Goal: Transaction & Acquisition: Purchase product/service

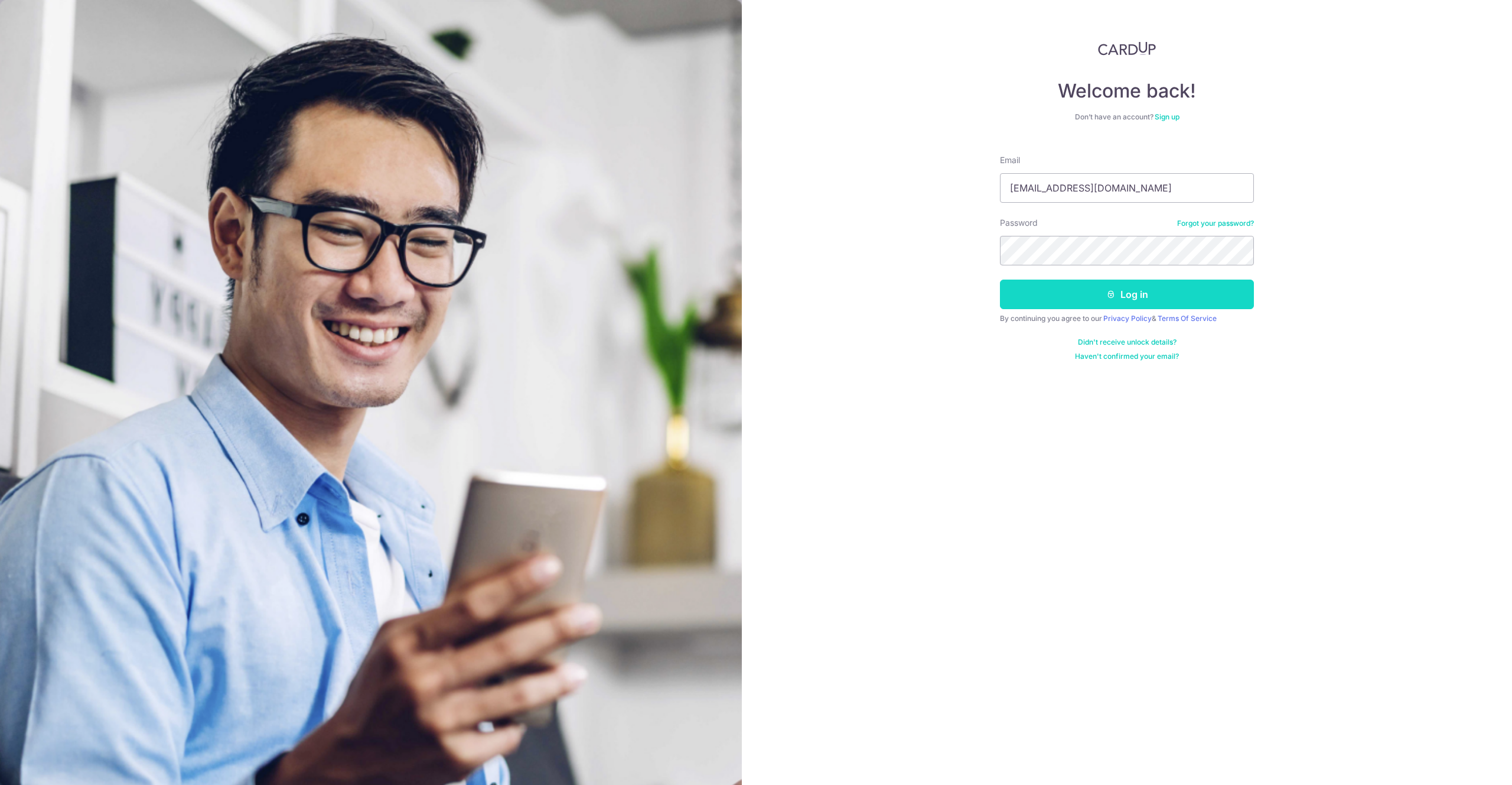
click at [1127, 299] on button "Log in" at bounding box center [1127, 294] width 254 height 30
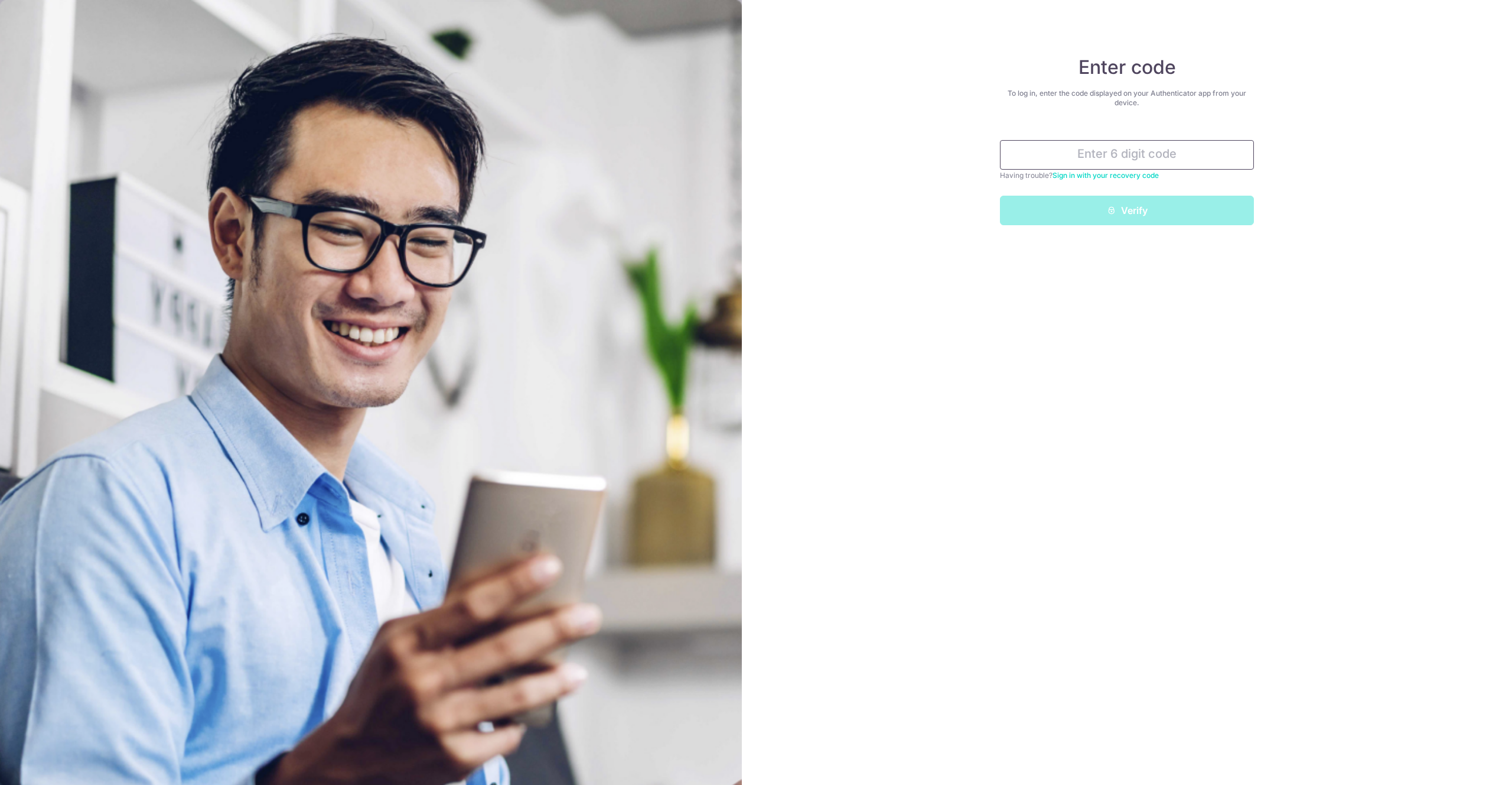
click at [1145, 157] on input "text" at bounding box center [1127, 154] width 254 height 30
type input "136990"
click at [1182, 206] on button "Verify" at bounding box center [1127, 210] width 254 height 30
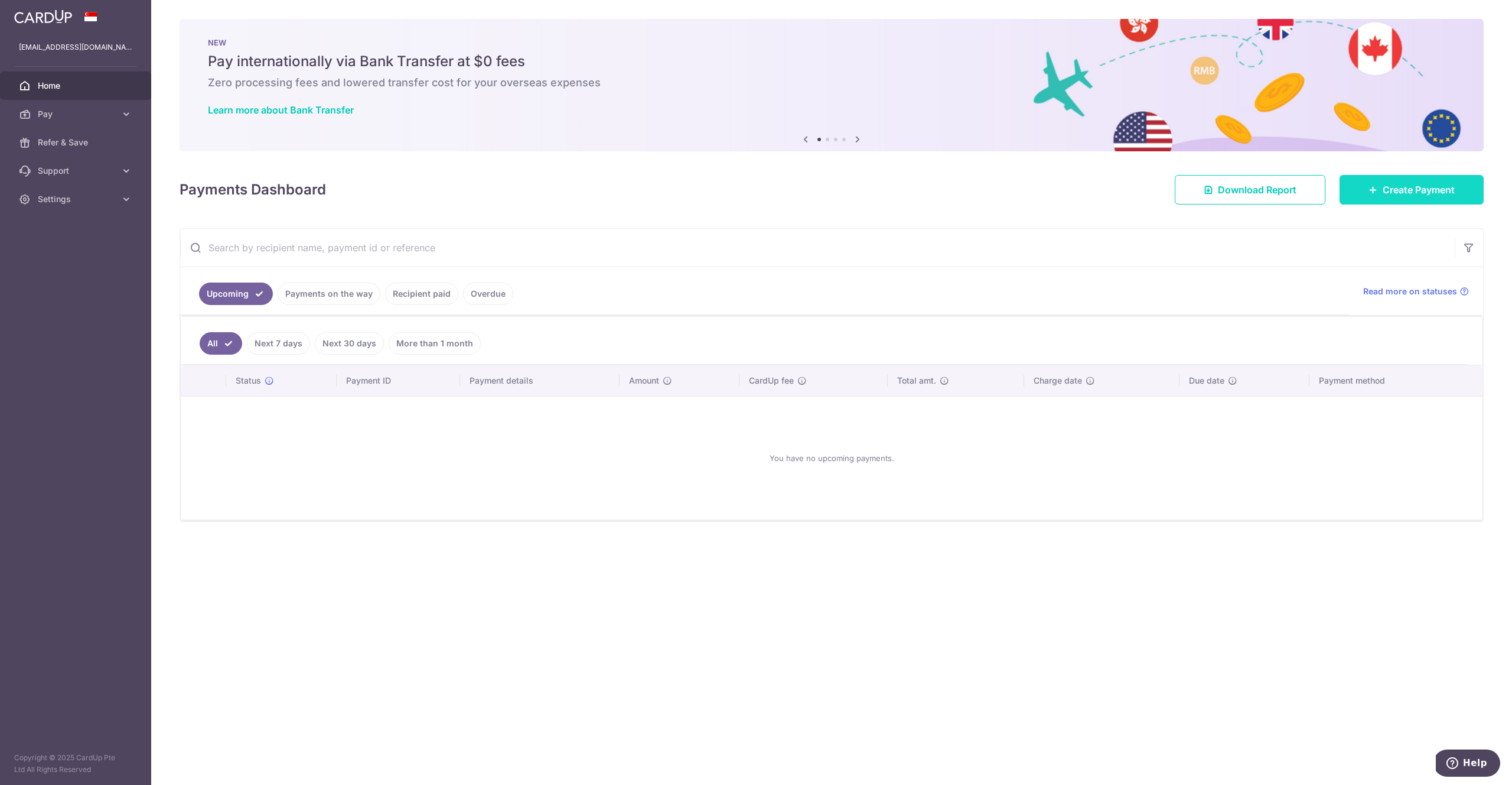
click at [1430, 190] on span "Create Payment" at bounding box center [1418, 190] width 72 height 14
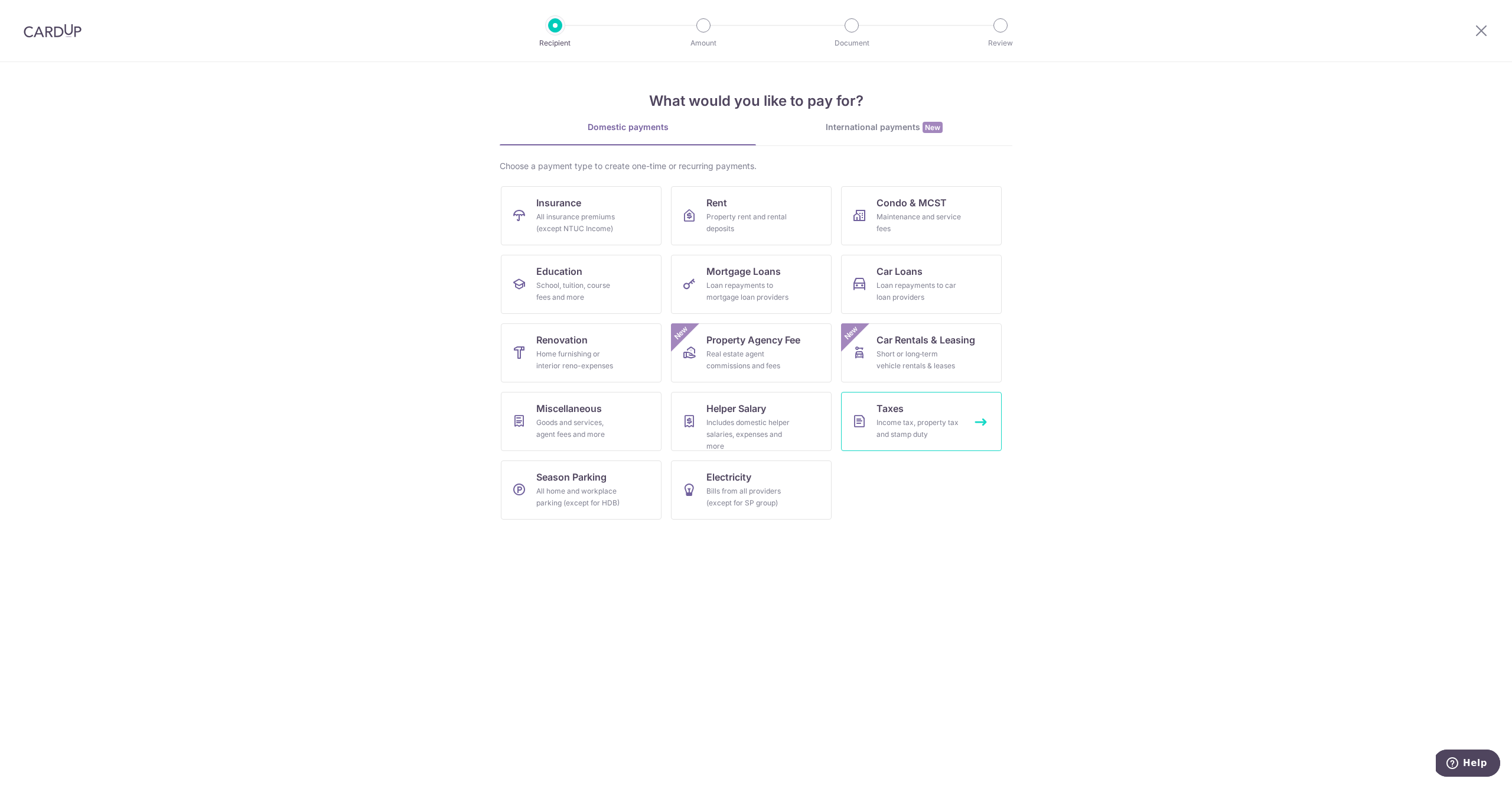
click at [893, 409] on span "Taxes" at bounding box center [890, 408] width 27 height 14
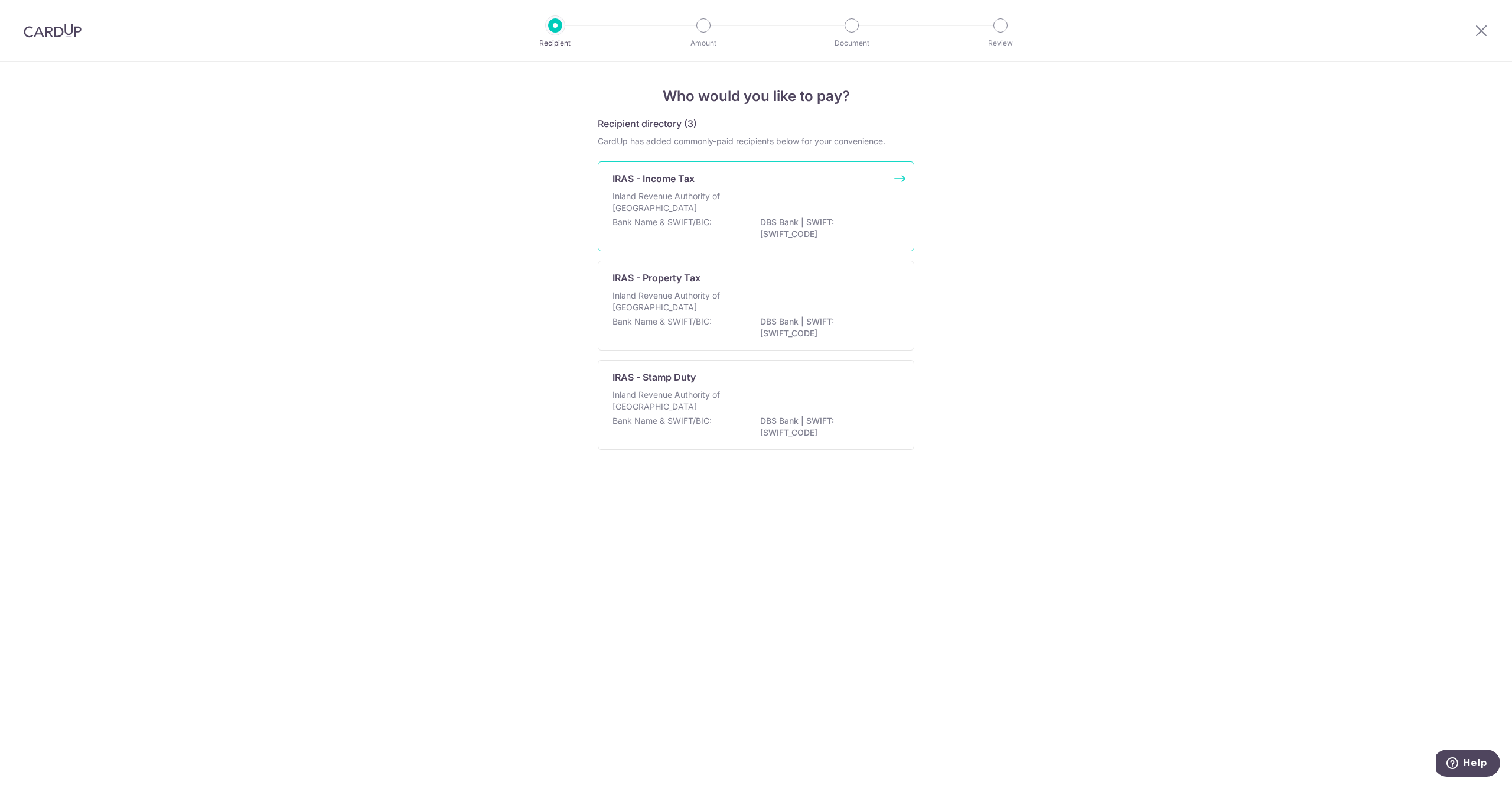
click at [676, 187] on div "IRAS - Income Tax Inland Revenue Authority of Singapore Bank Name & SWIFT/BIC: …" at bounding box center [756, 206] width 316 height 90
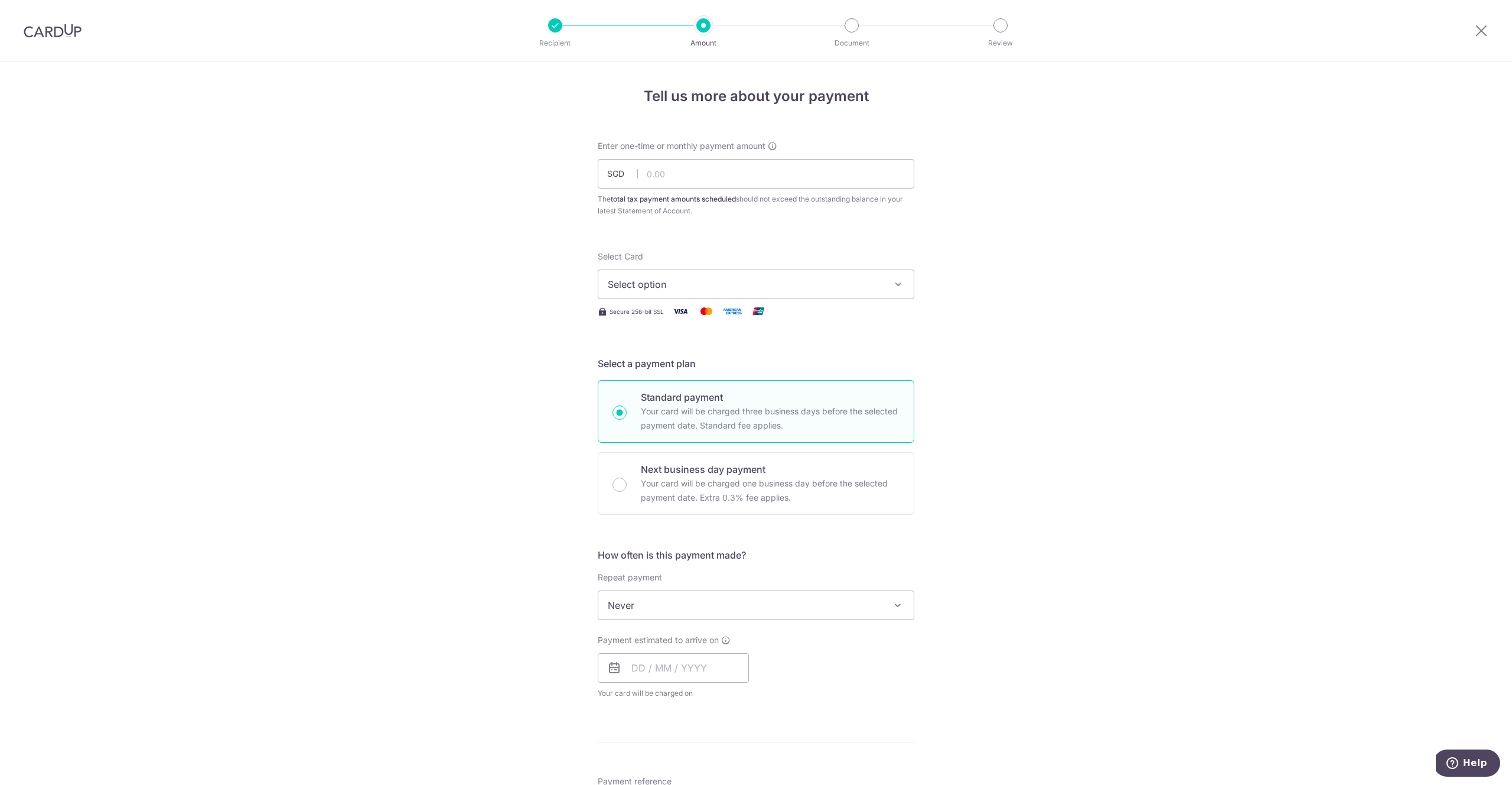
click at [678, 278] on span "Select option" at bounding box center [745, 284] width 276 height 14
click at [683, 170] on input "text" at bounding box center [756, 173] width 316 height 30
type input "2,291.92"
click at [674, 288] on span "Select option" at bounding box center [745, 284] width 276 height 14
click at [668, 362] on span "**** 9656" at bounding box center [659, 369] width 45 height 14
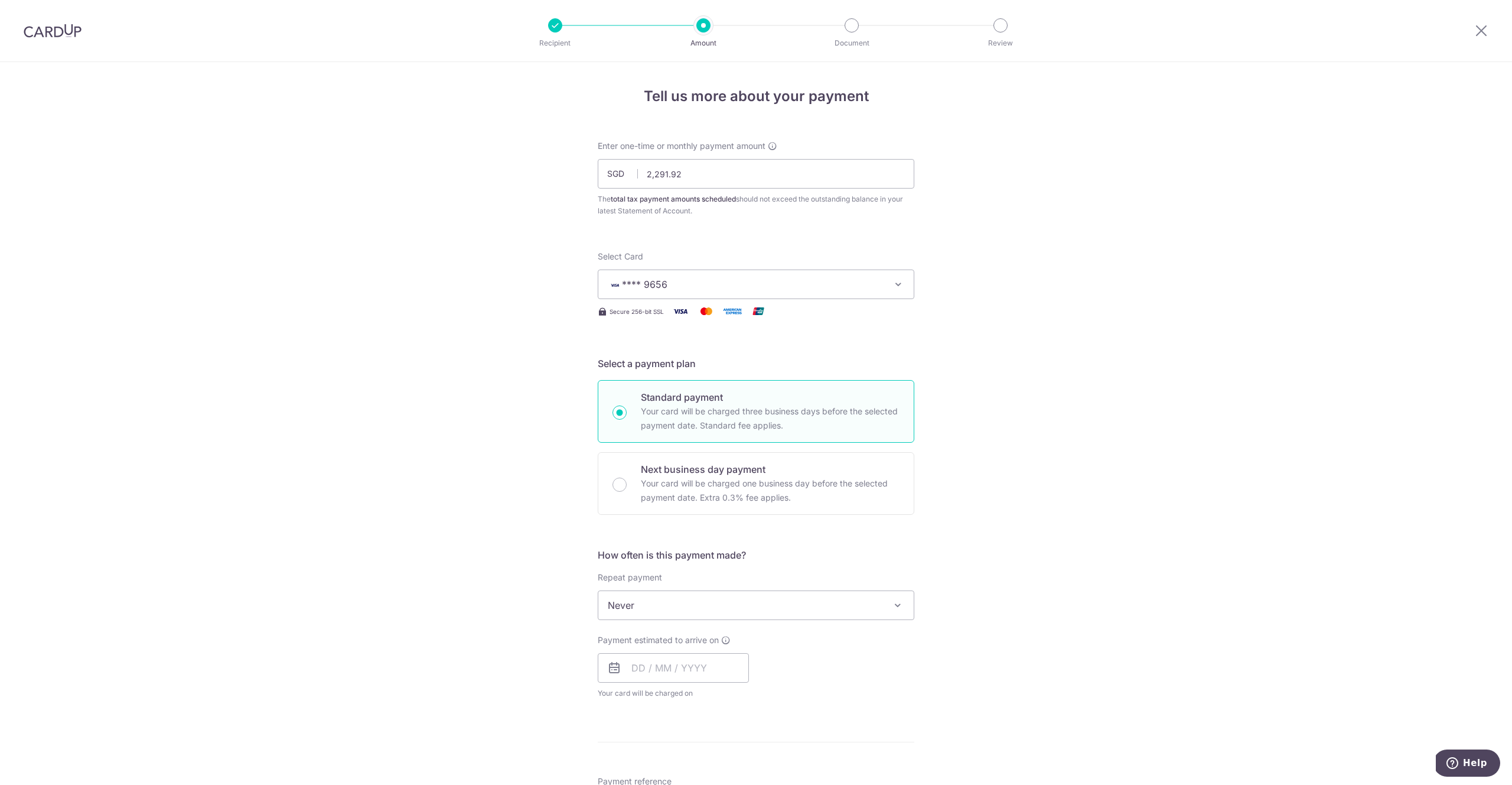
scroll to position [35, 0]
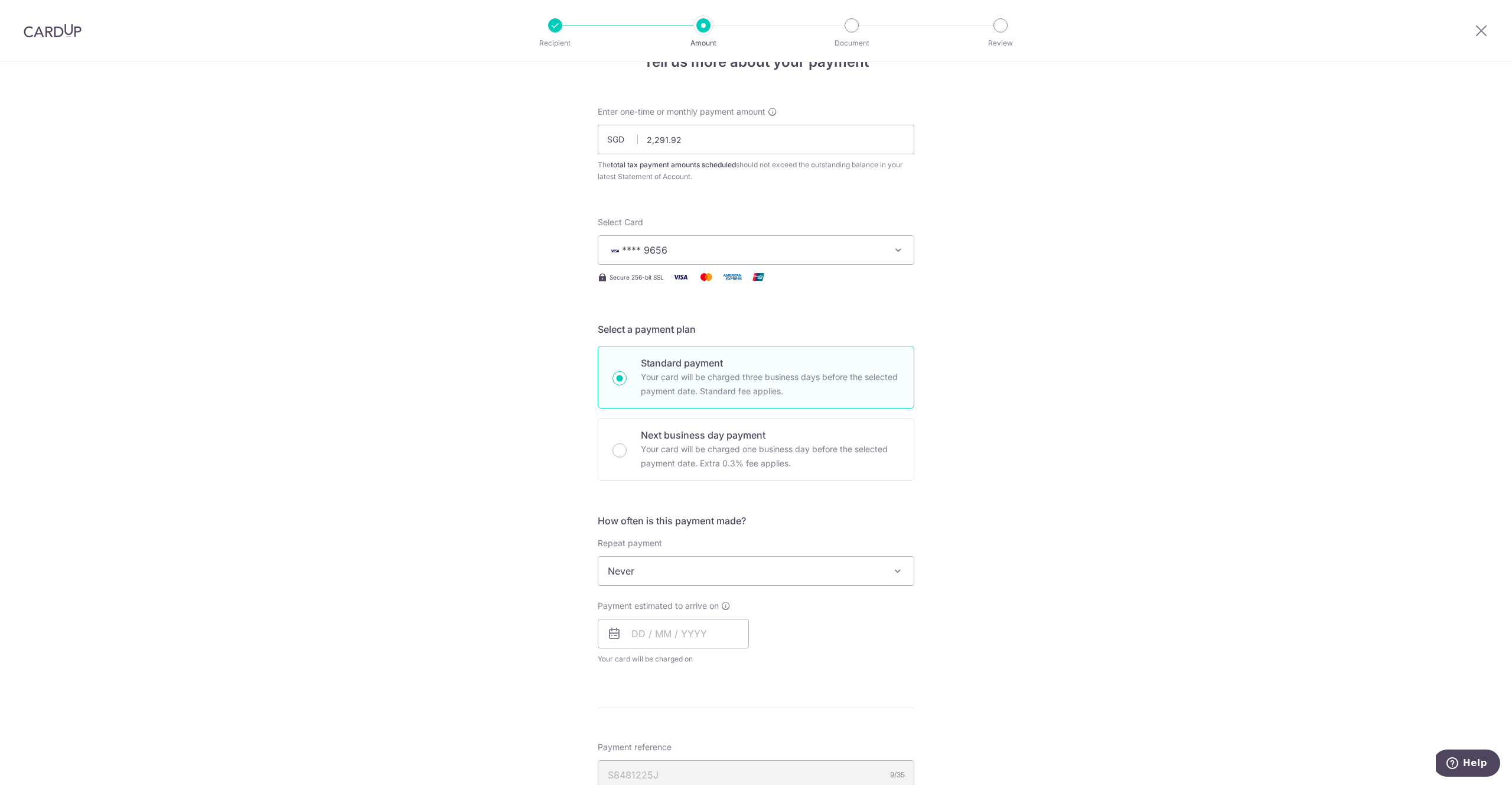
click at [641, 574] on span "Never" at bounding box center [756, 571] width 316 height 28
click at [638, 637] on input "text" at bounding box center [673, 633] width 151 height 30
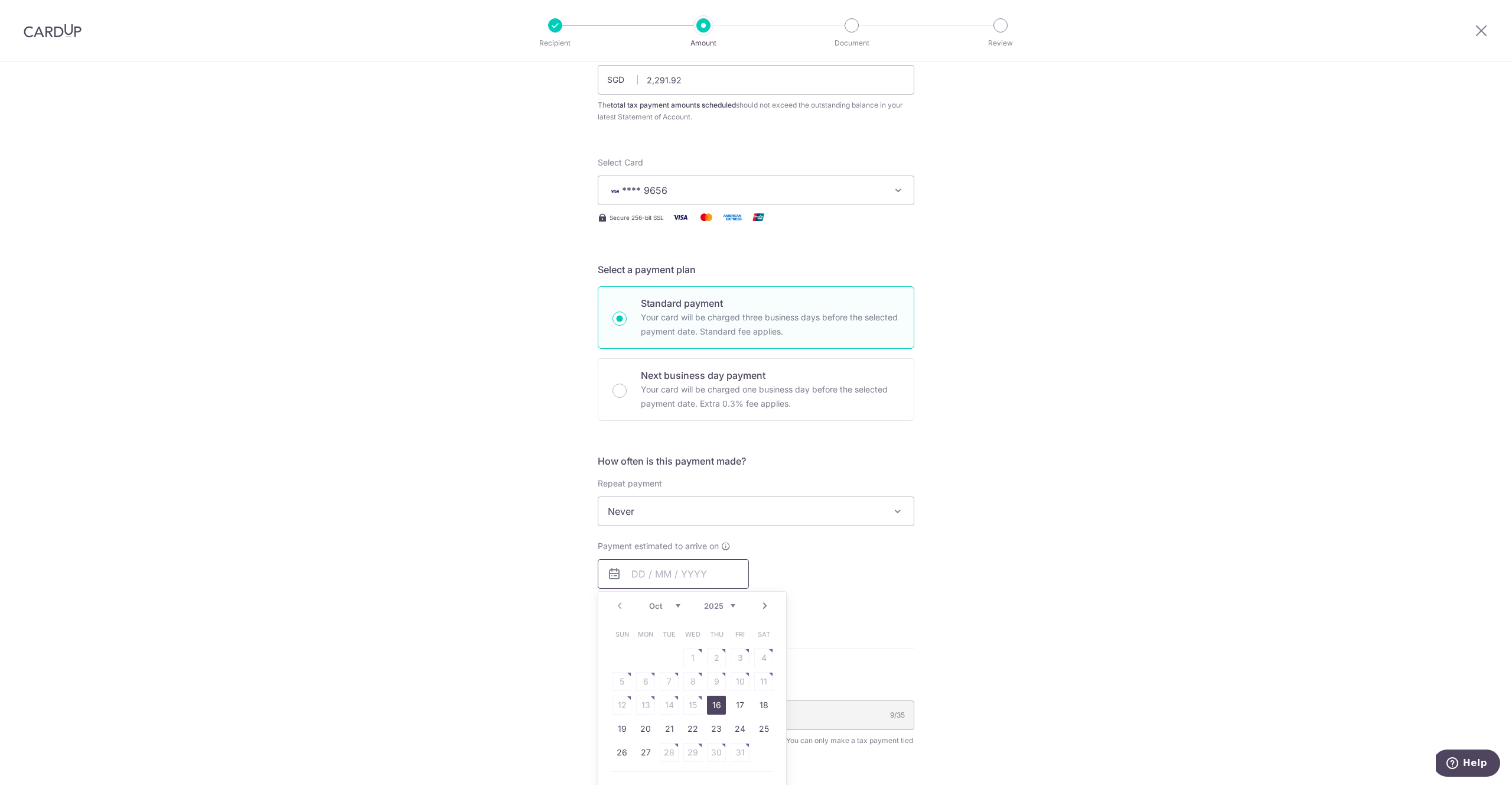
scroll to position [219, 0]
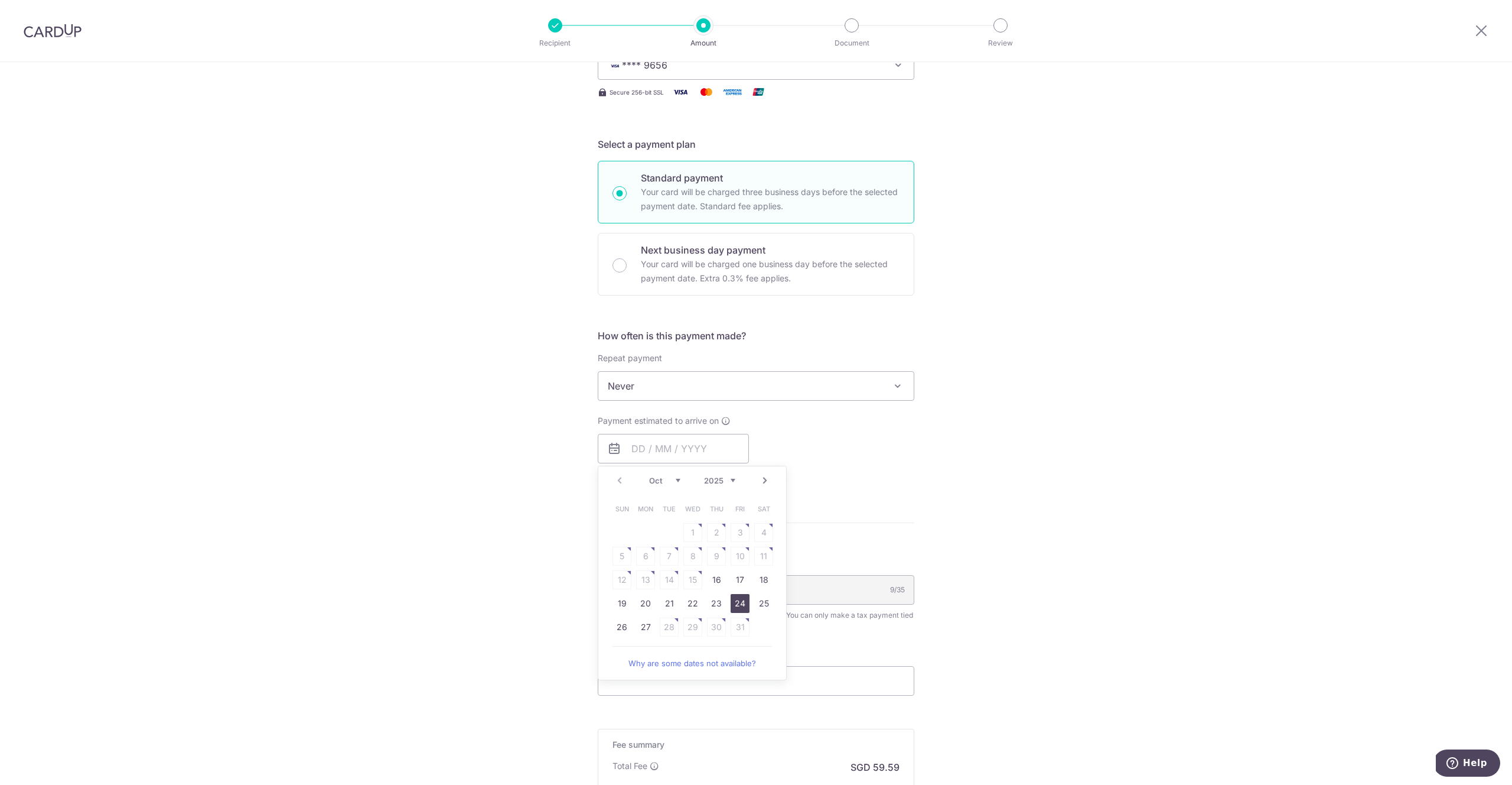
click at [740, 600] on link "24" at bounding box center [740, 604] width 19 height 19
type input "24/10/2025"
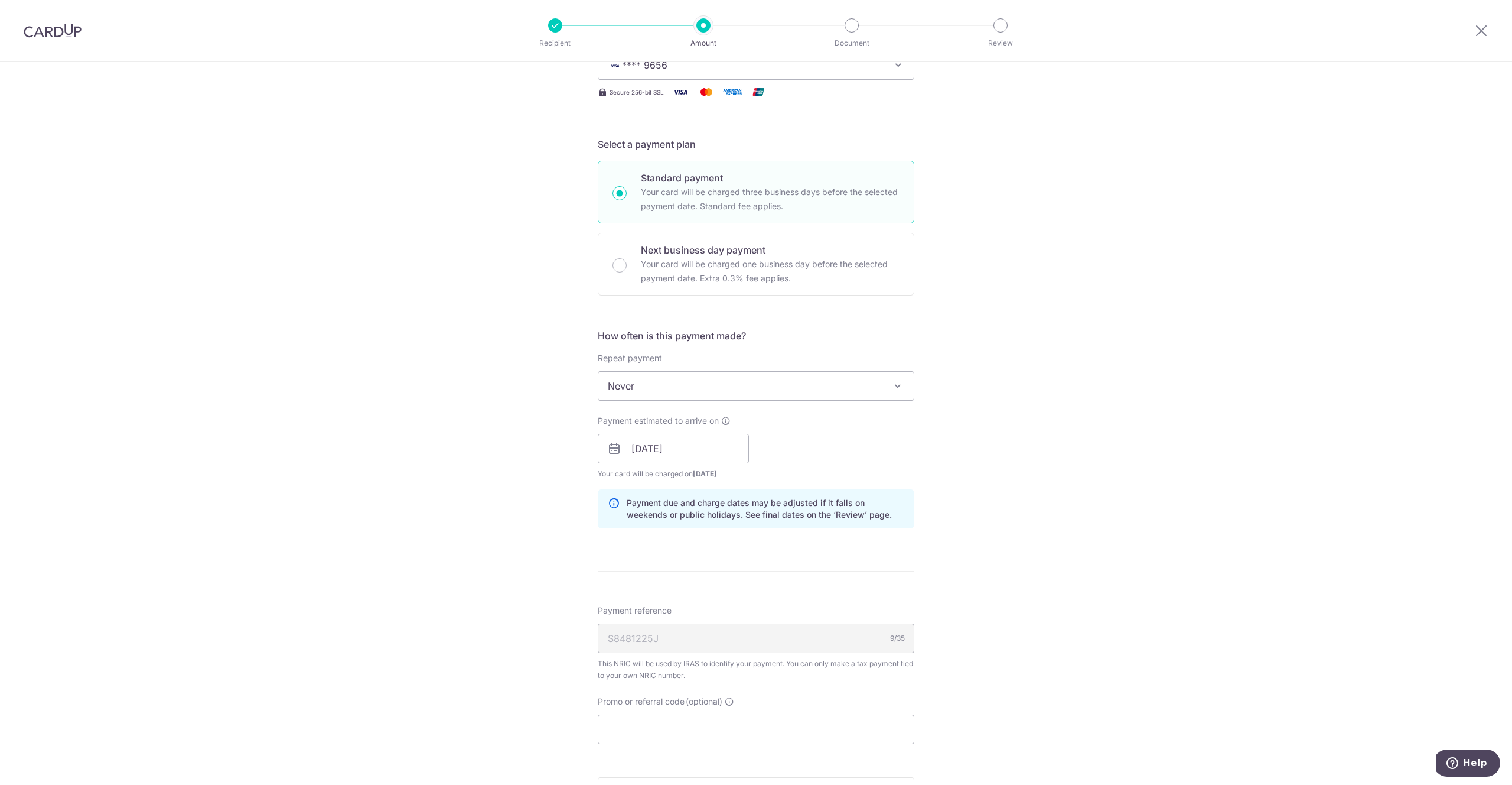
click at [771, 428] on div "Payment estimated to arrive on 24/10/2025 Prev Next Oct Nov Dec 2025 2026 2027 …" at bounding box center [756, 448] width 331 height 65
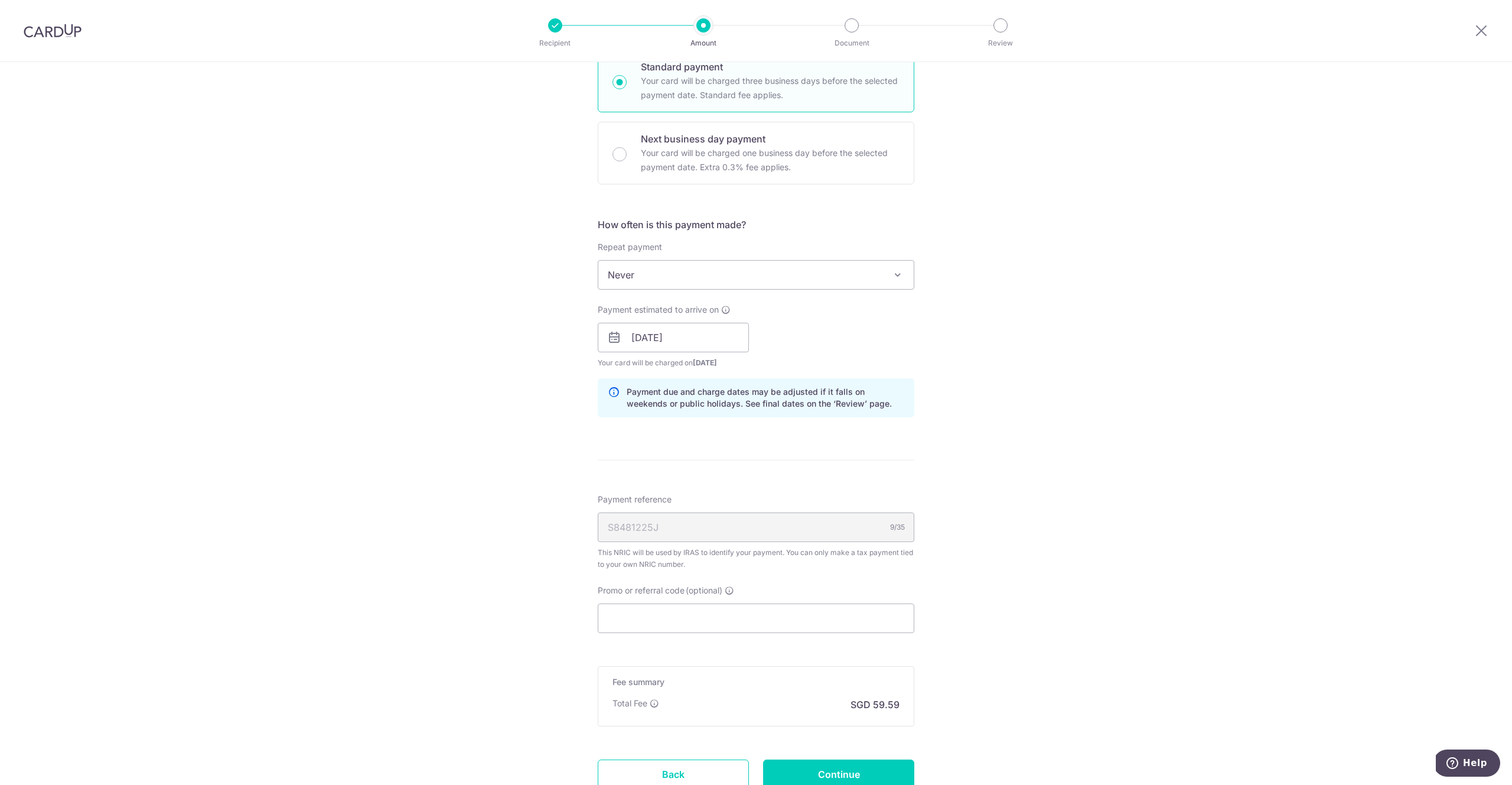
scroll to position [330, 0]
click at [672, 335] on input "24/10/2025" at bounding box center [673, 337] width 151 height 30
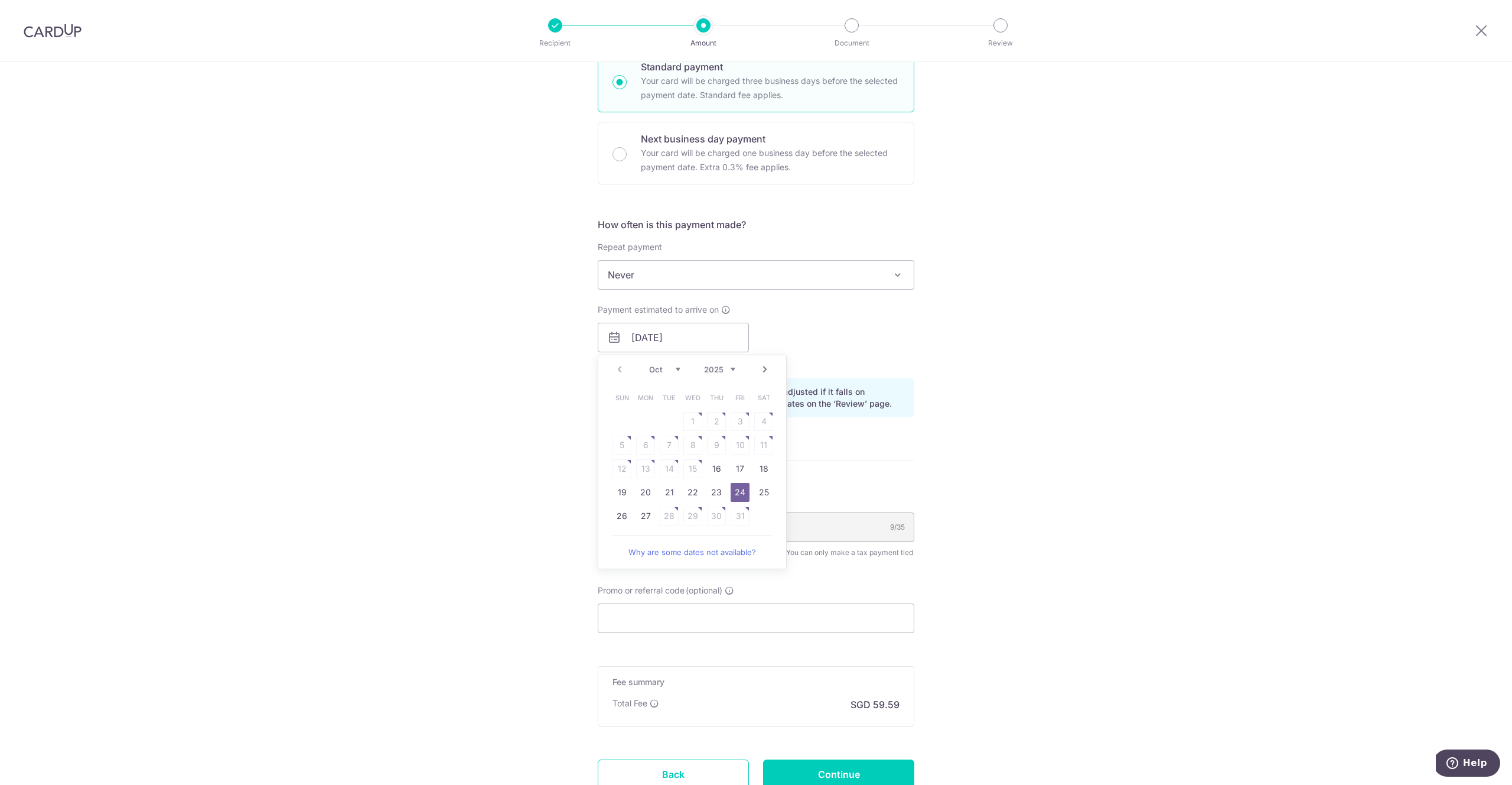
click at [860, 467] on form "Enter one-time or monthly payment amount SGD 2,291.92 2291.92 The total tax pay…" at bounding box center [756, 316] width 316 height 1012
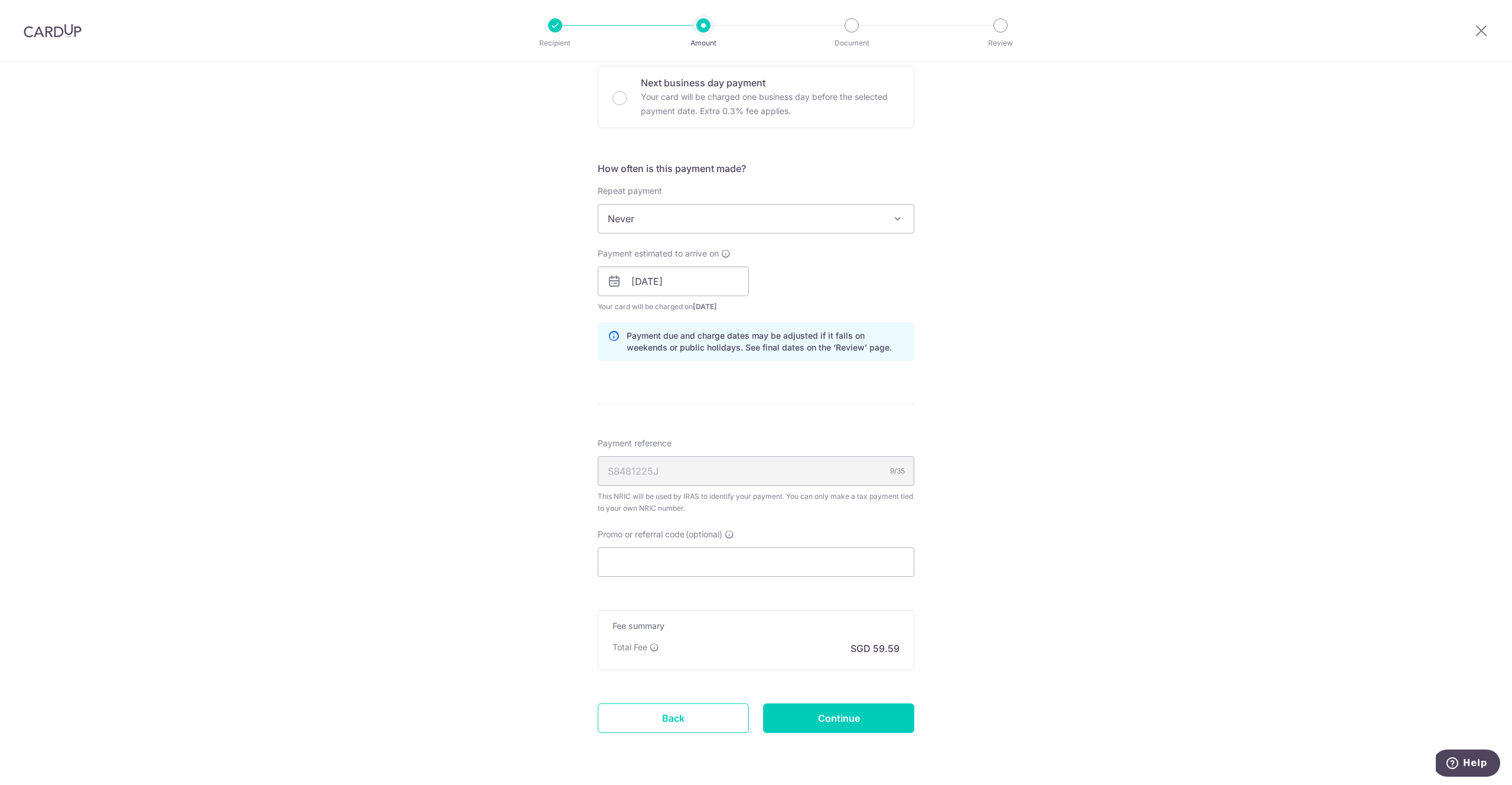
scroll to position [408, 0]
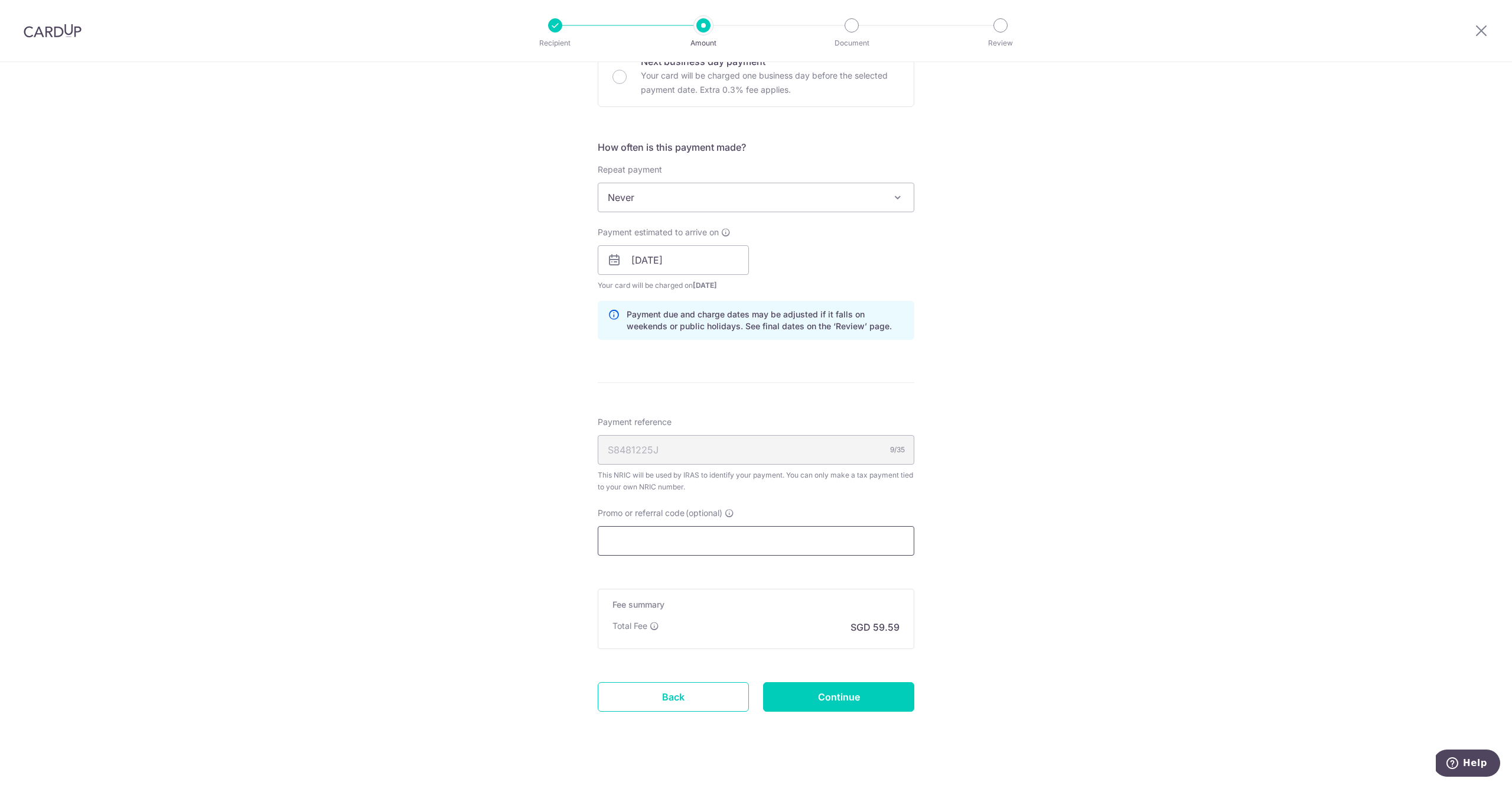
click at [656, 528] on input "Promo or referral code (optional)" at bounding box center [756, 541] width 316 height 30
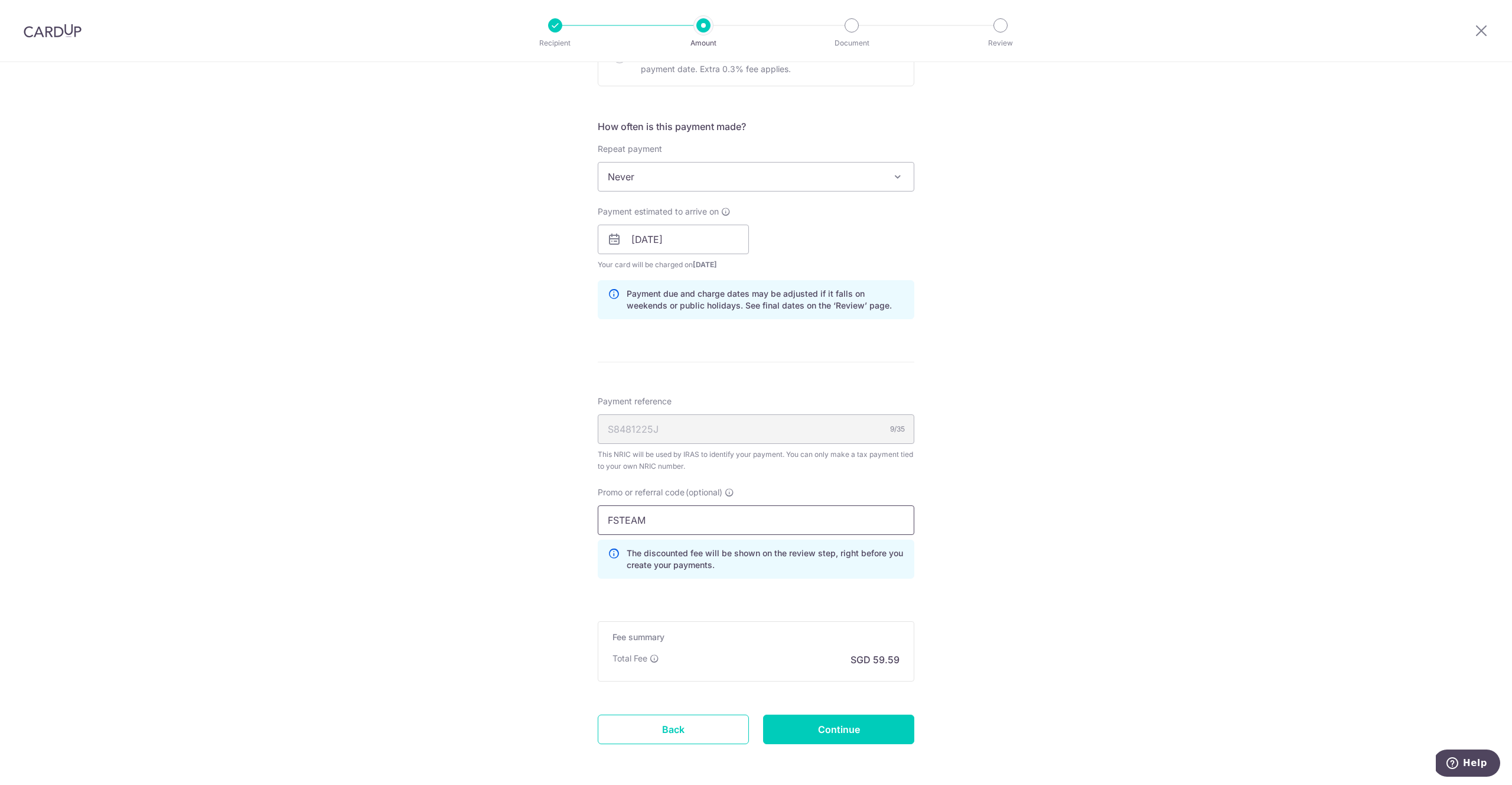
scroll to position [435, 0]
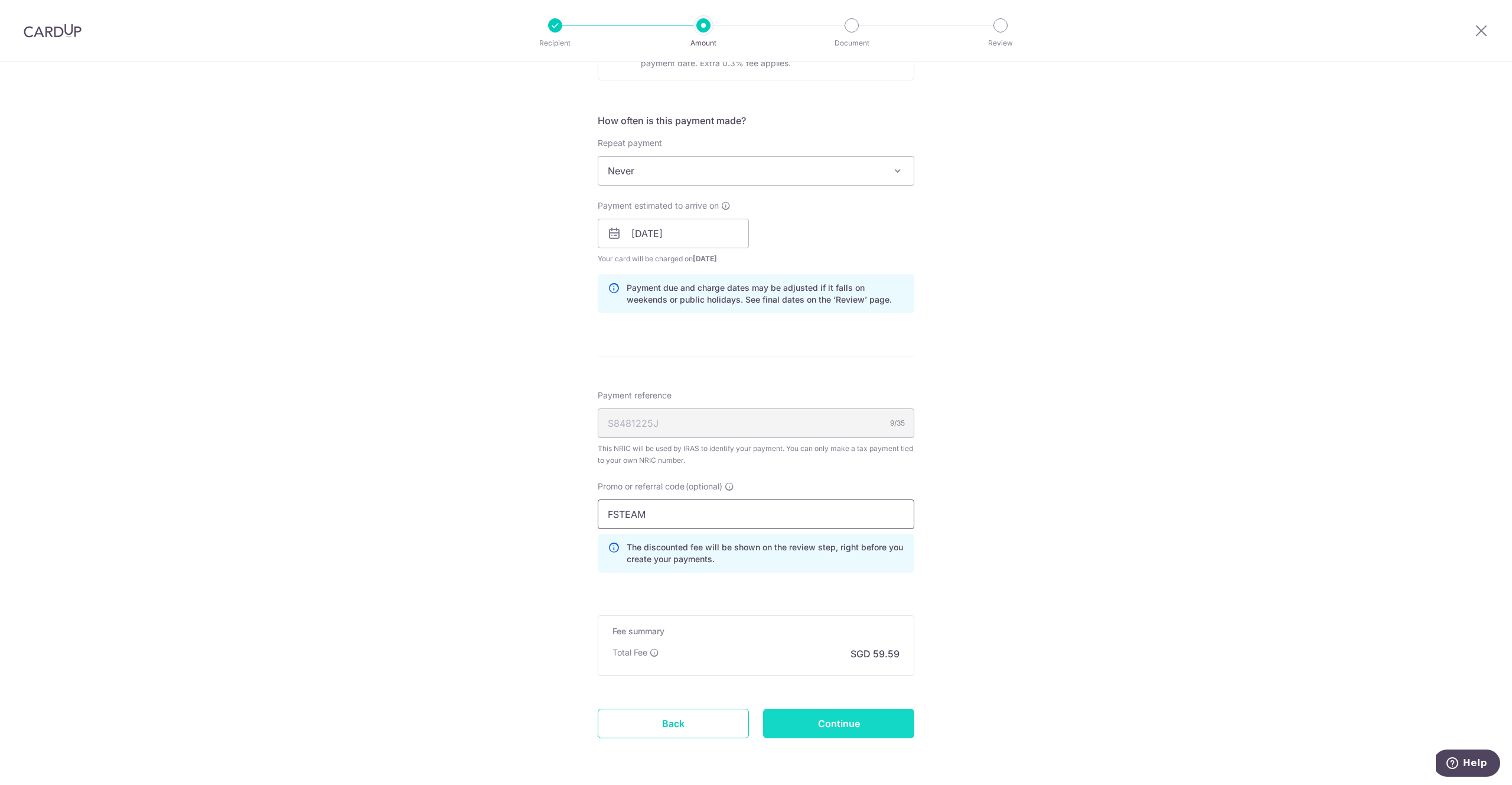
type input "FSTEAM"
click at [827, 725] on input "Continue" at bounding box center [839, 723] width 151 height 30
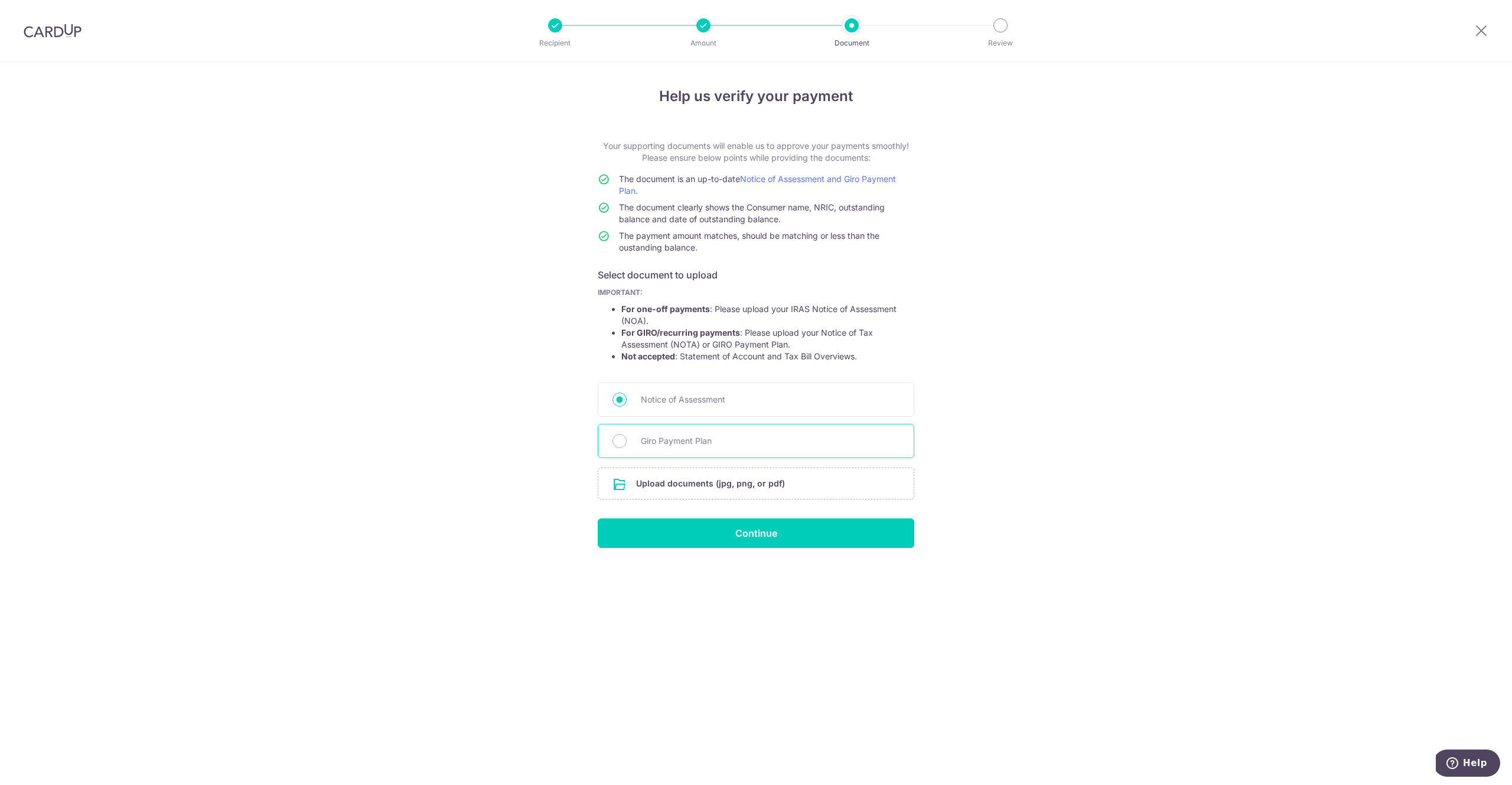
click at [721, 440] on span "Giro Payment Plan" at bounding box center [770, 441] width 259 height 14
click at [627, 440] on input "Giro Payment Plan" at bounding box center [619, 441] width 14 height 14
radio input "true"
click at [744, 489] on input "file" at bounding box center [756, 483] width 316 height 31
click at [693, 488] on input "file" at bounding box center [756, 483] width 316 height 31
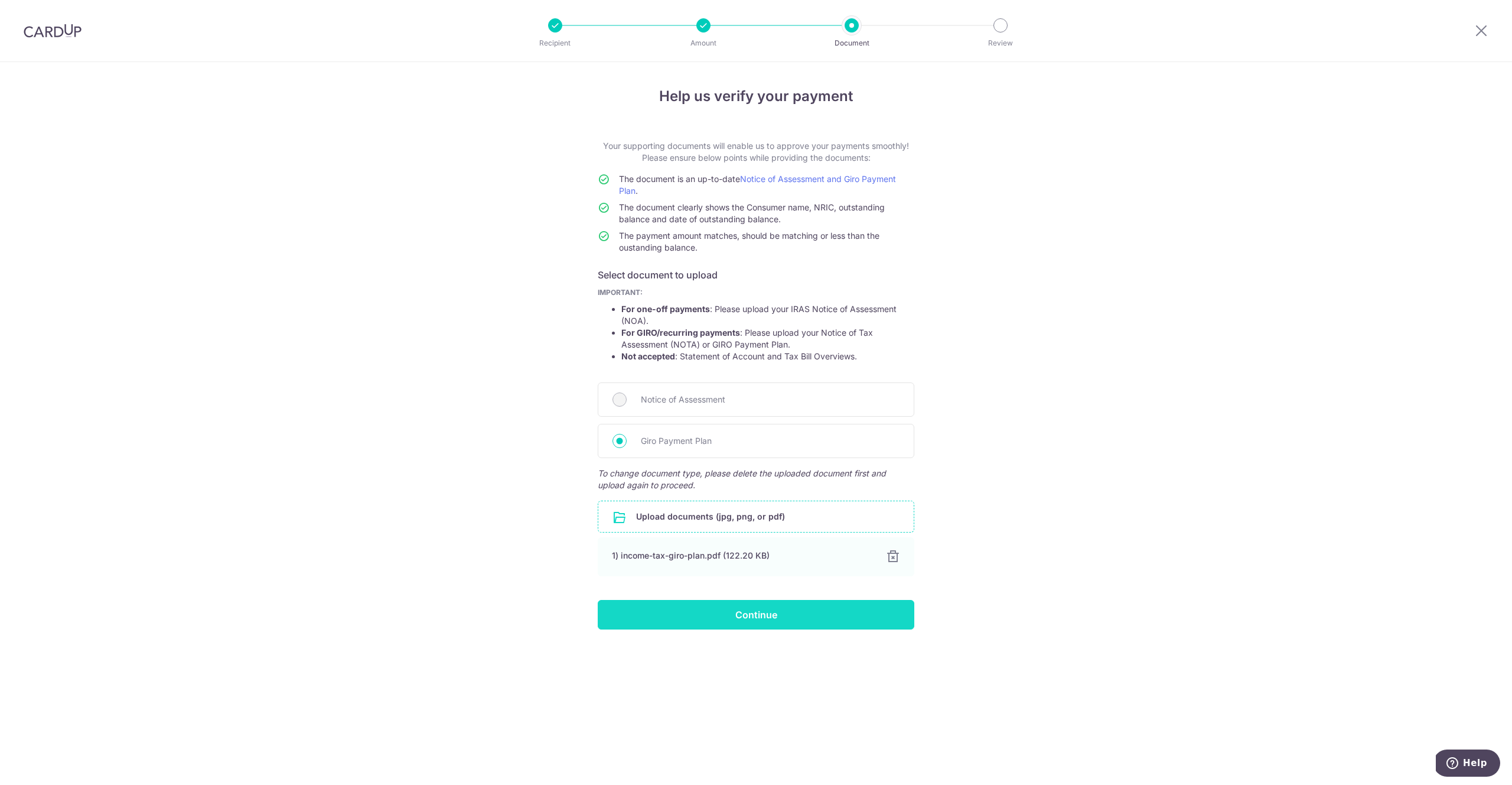
click at [760, 610] on input "Continue" at bounding box center [756, 614] width 316 height 30
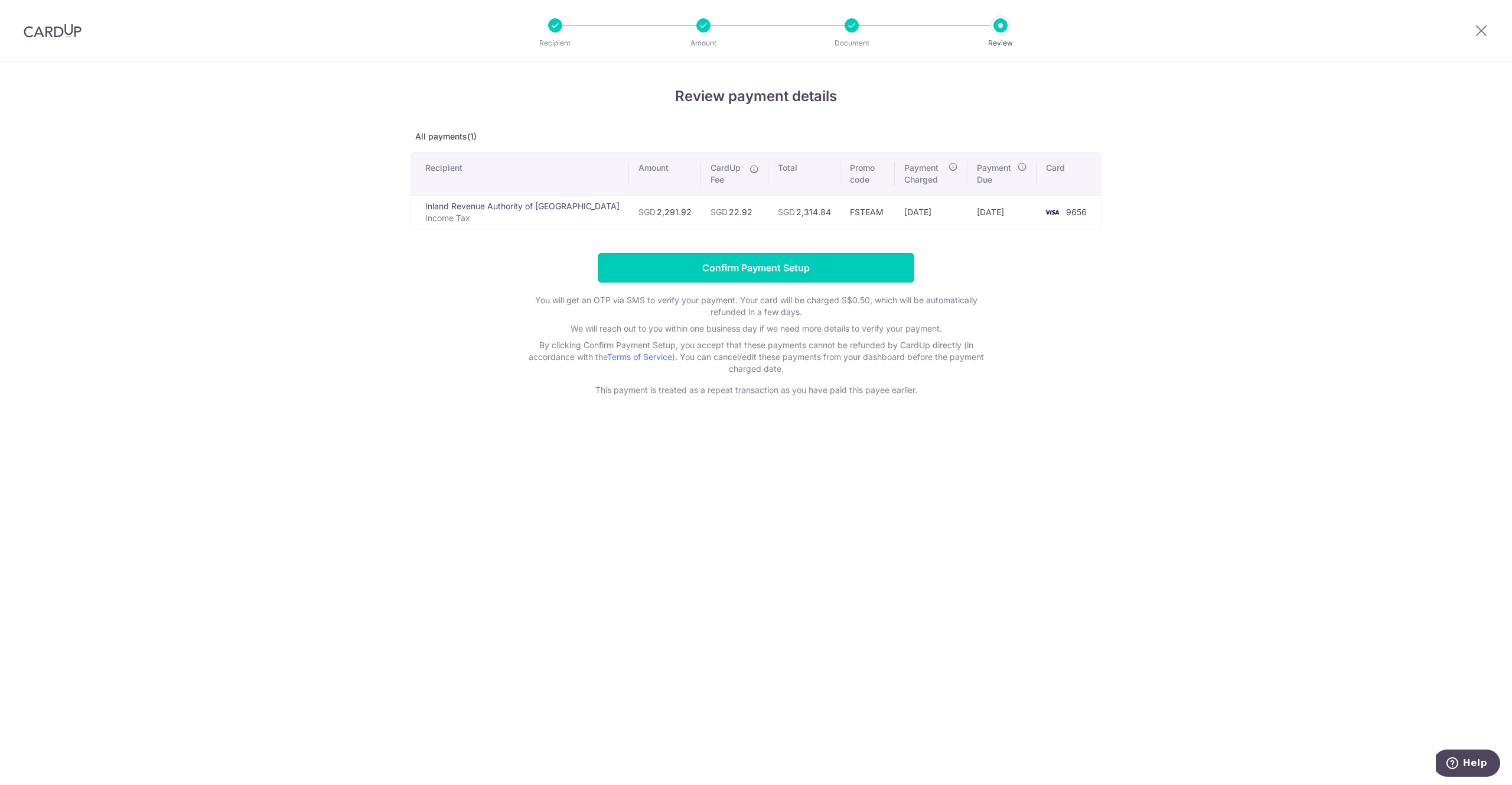
click at [791, 274] on input "Confirm Payment Setup" at bounding box center [756, 268] width 316 height 30
